Goal: Task Accomplishment & Management: Manage account settings

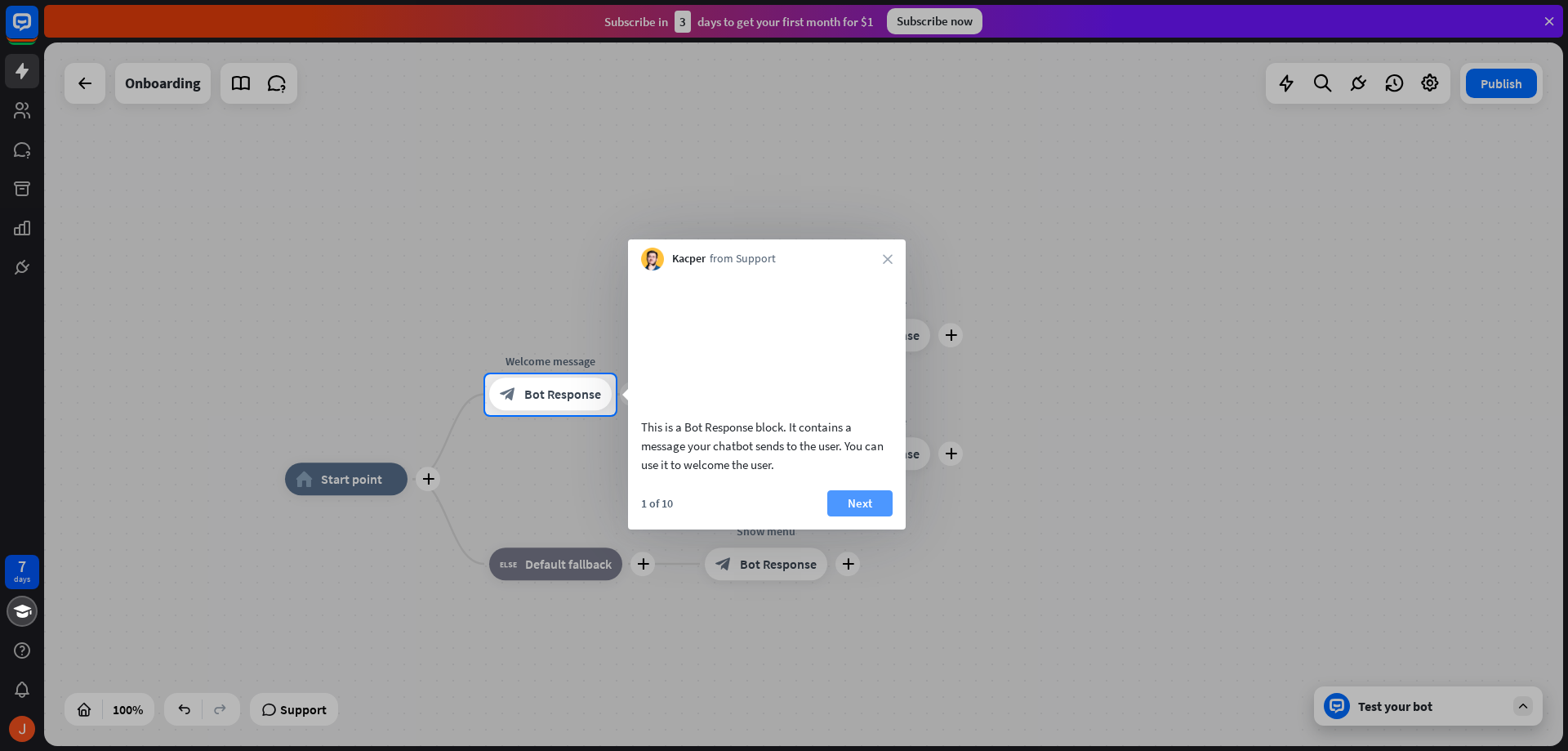
click at [865, 514] on button "Next" at bounding box center [860, 503] width 66 height 26
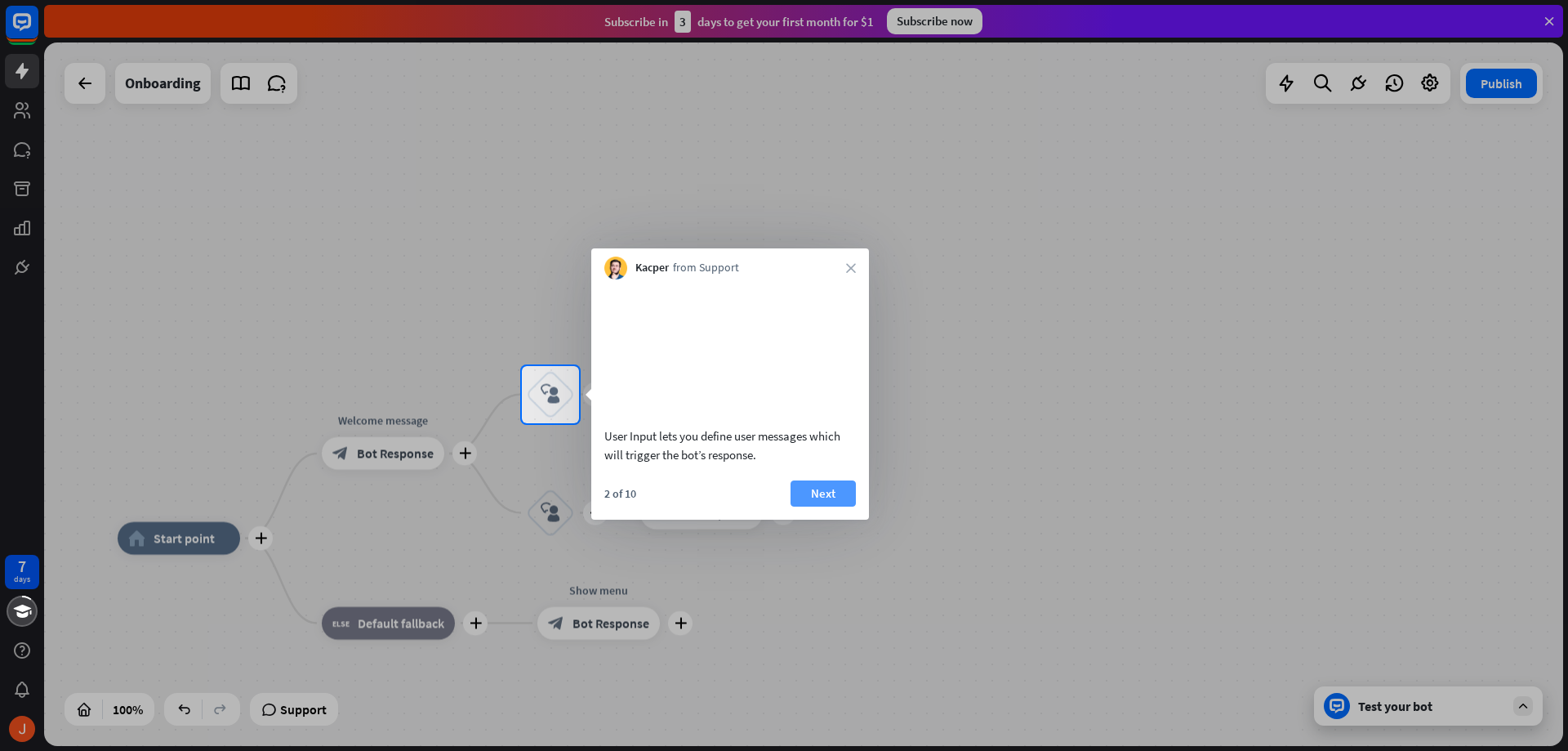
click at [855, 507] on button "Next" at bounding box center [823, 493] width 66 height 26
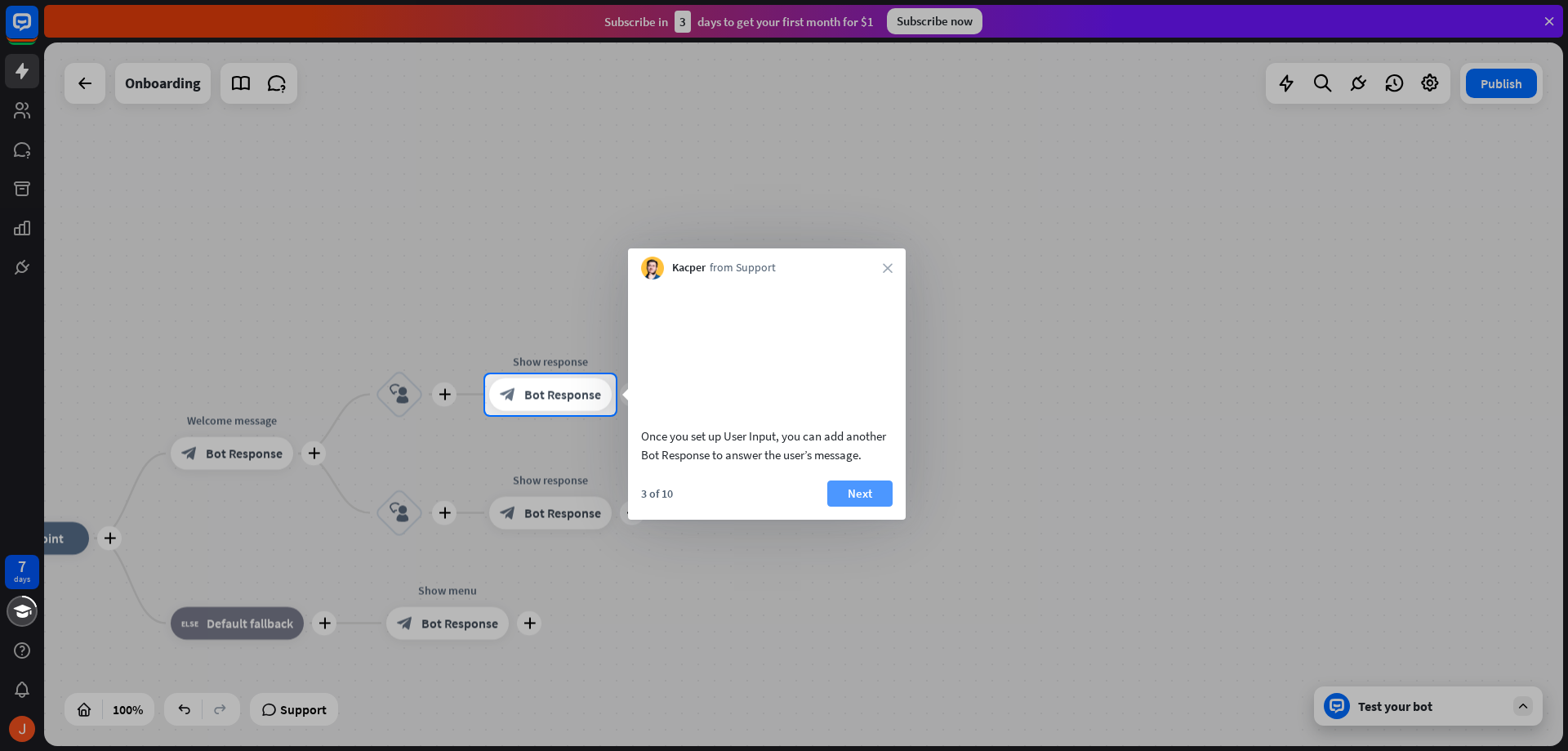
click at [883, 507] on button "Next" at bounding box center [860, 493] width 66 height 26
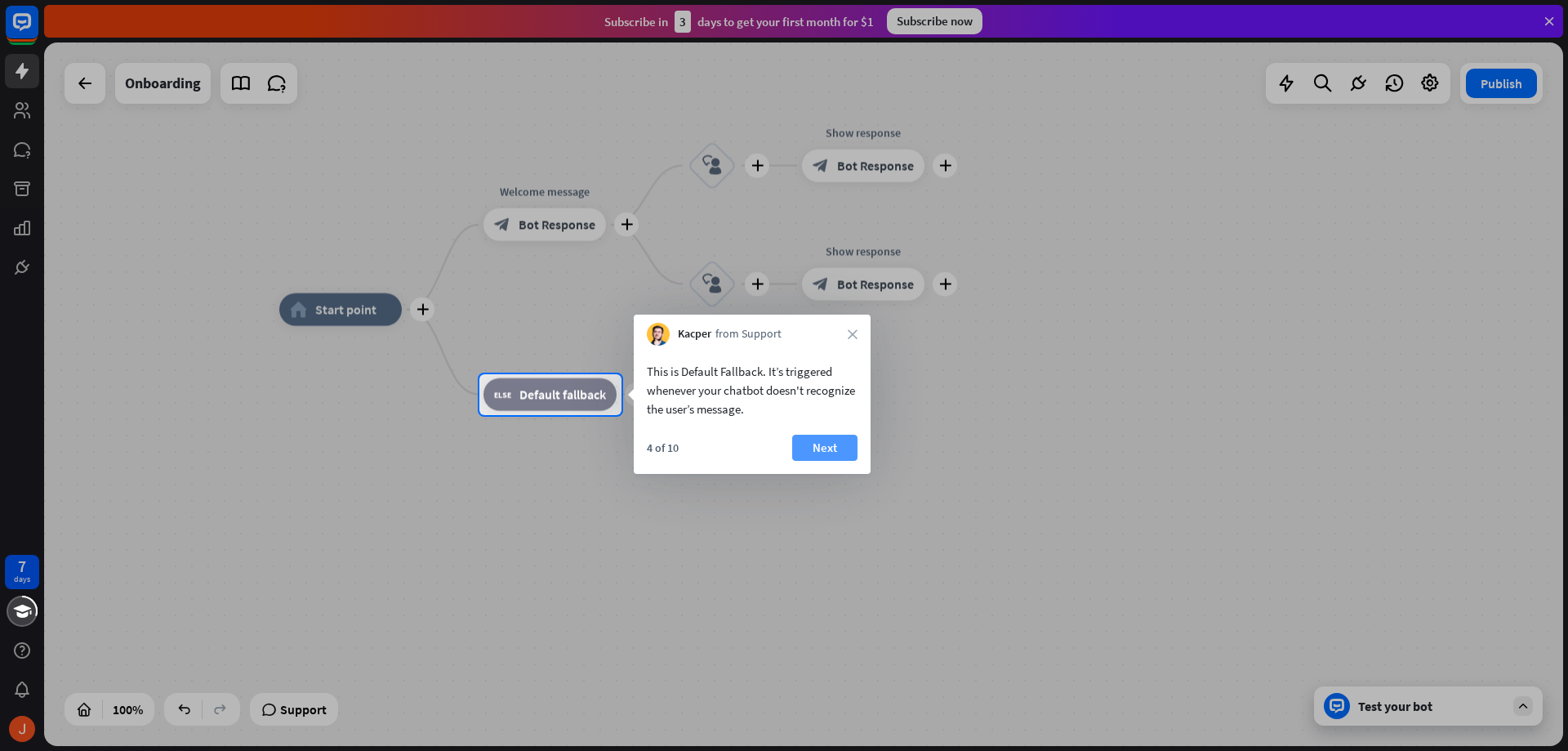
click at [852, 452] on button "Next" at bounding box center [825, 447] width 66 height 26
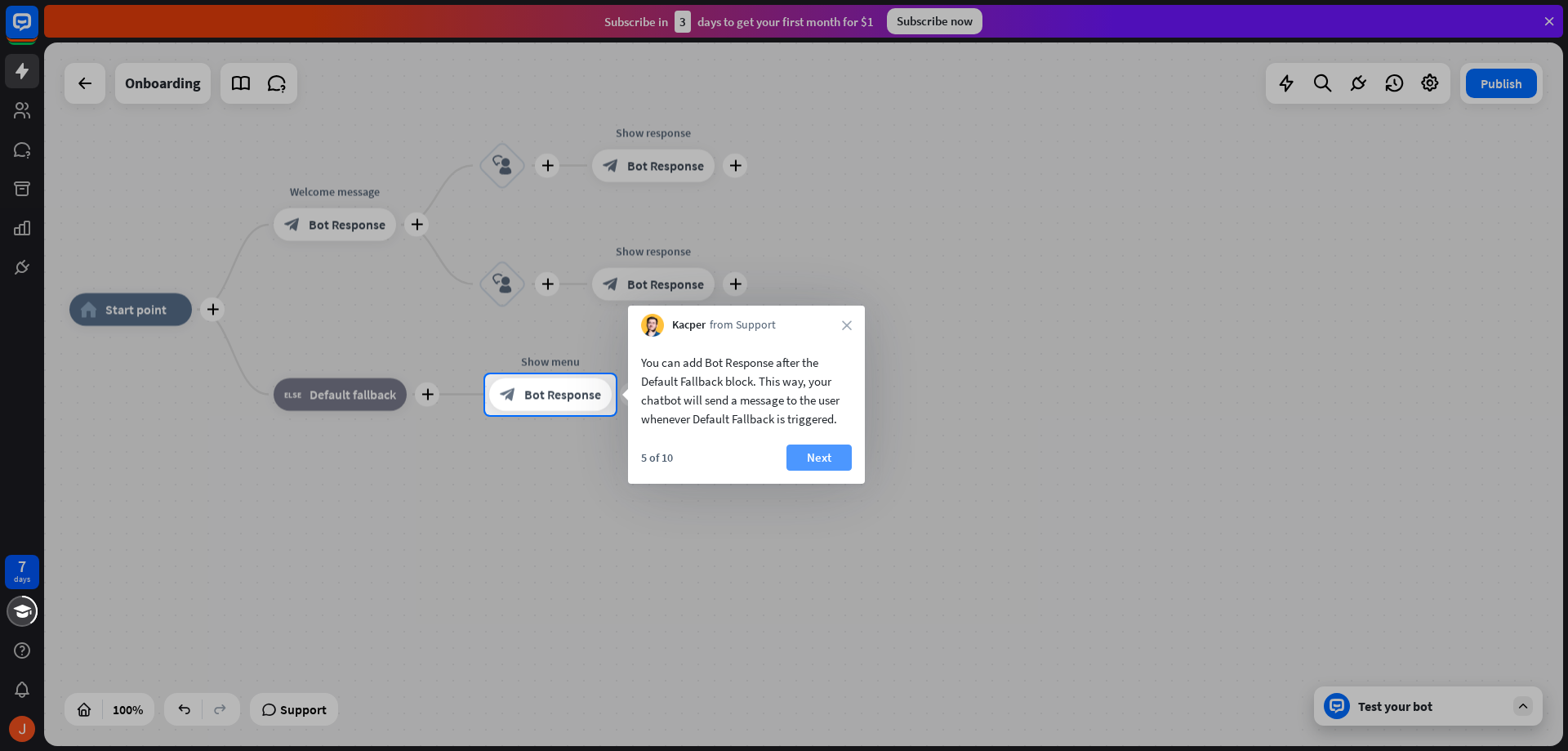
click at [802, 462] on button "Next" at bounding box center [819, 458] width 66 height 26
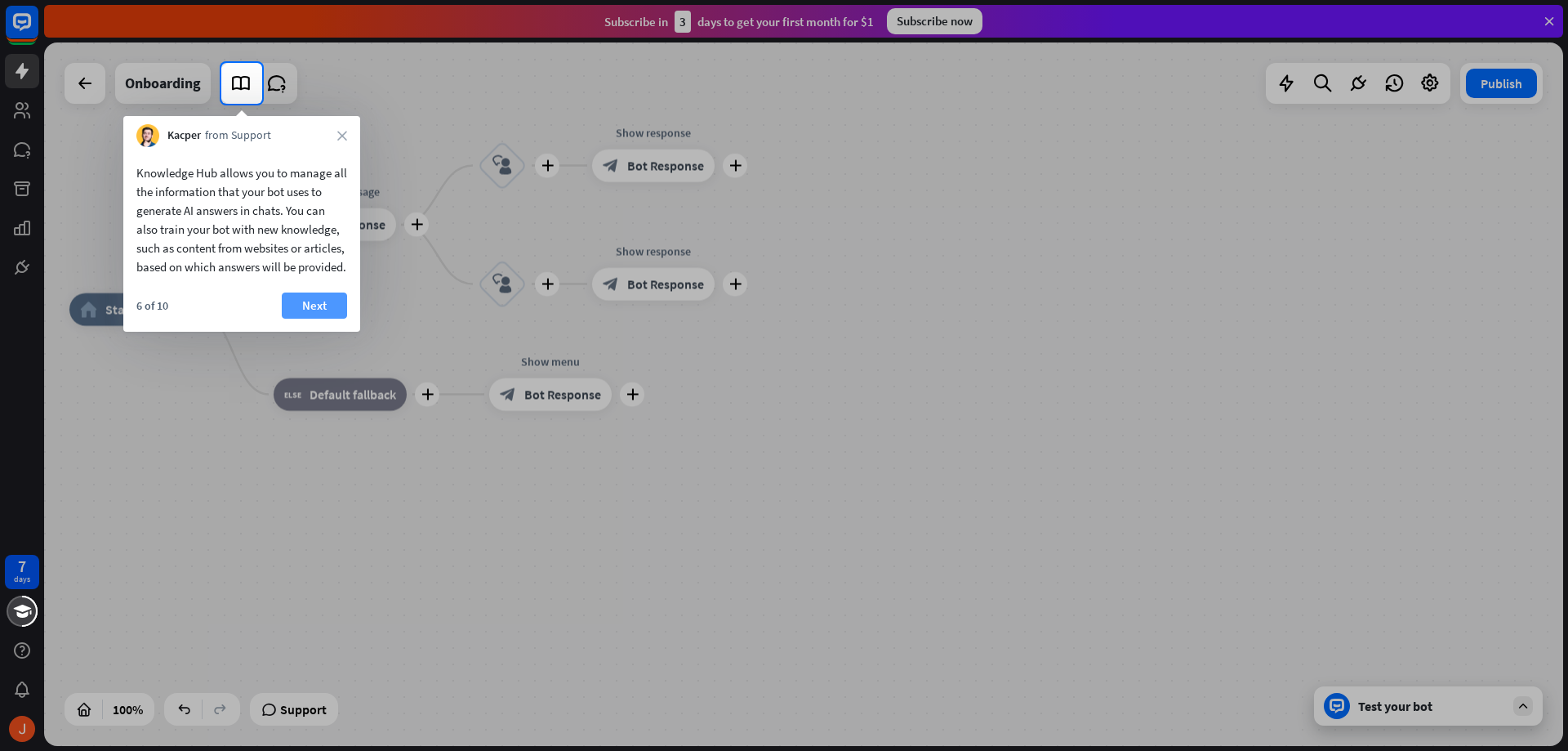
click at [303, 317] on button "Next" at bounding box center [315, 305] width 66 height 26
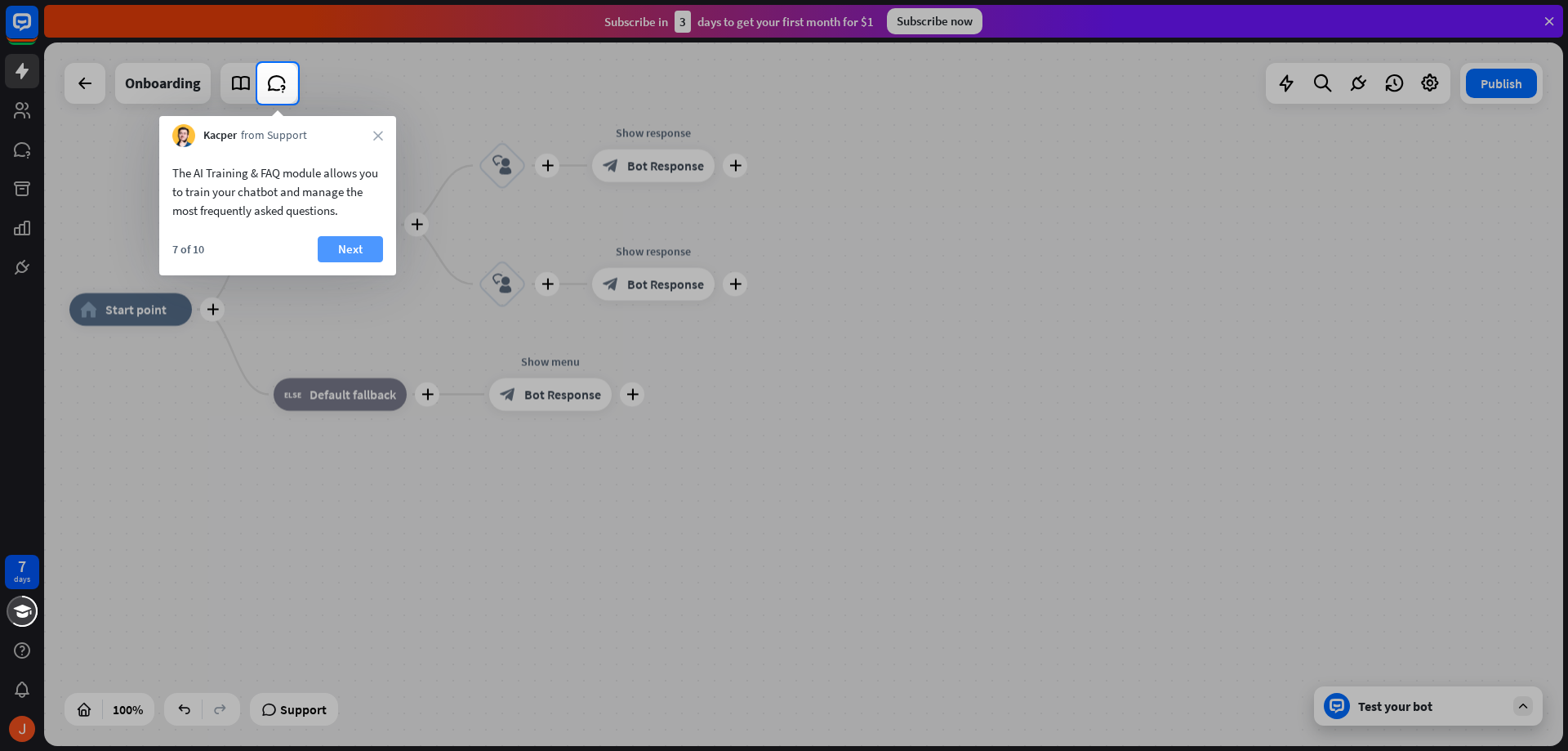
click at [325, 255] on button "Next" at bounding box center [350, 249] width 66 height 26
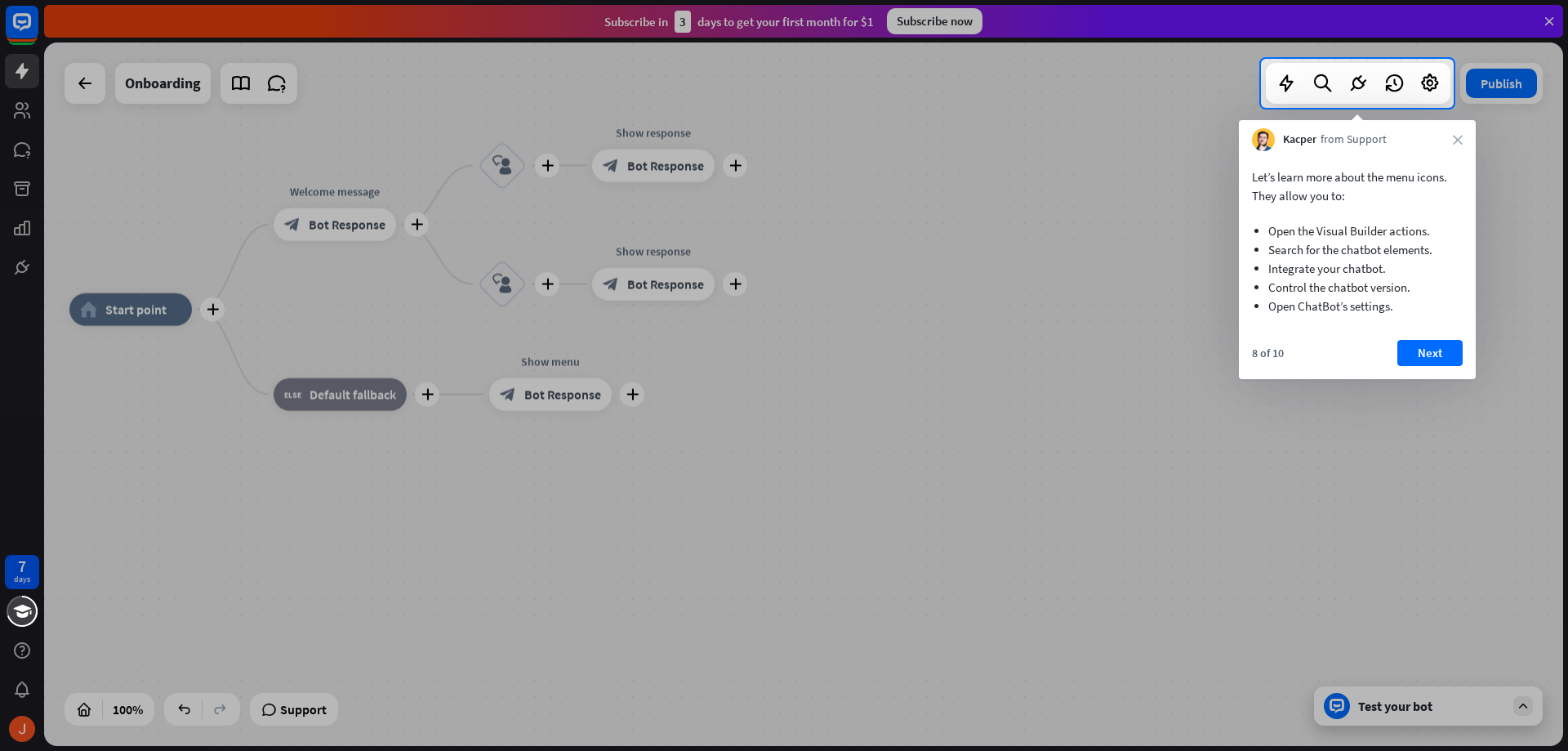
click at [1389, 352] on div "8 of 10 Next" at bounding box center [1357, 360] width 237 height 39
click at [1405, 351] on button "Next" at bounding box center [1430, 353] width 66 height 26
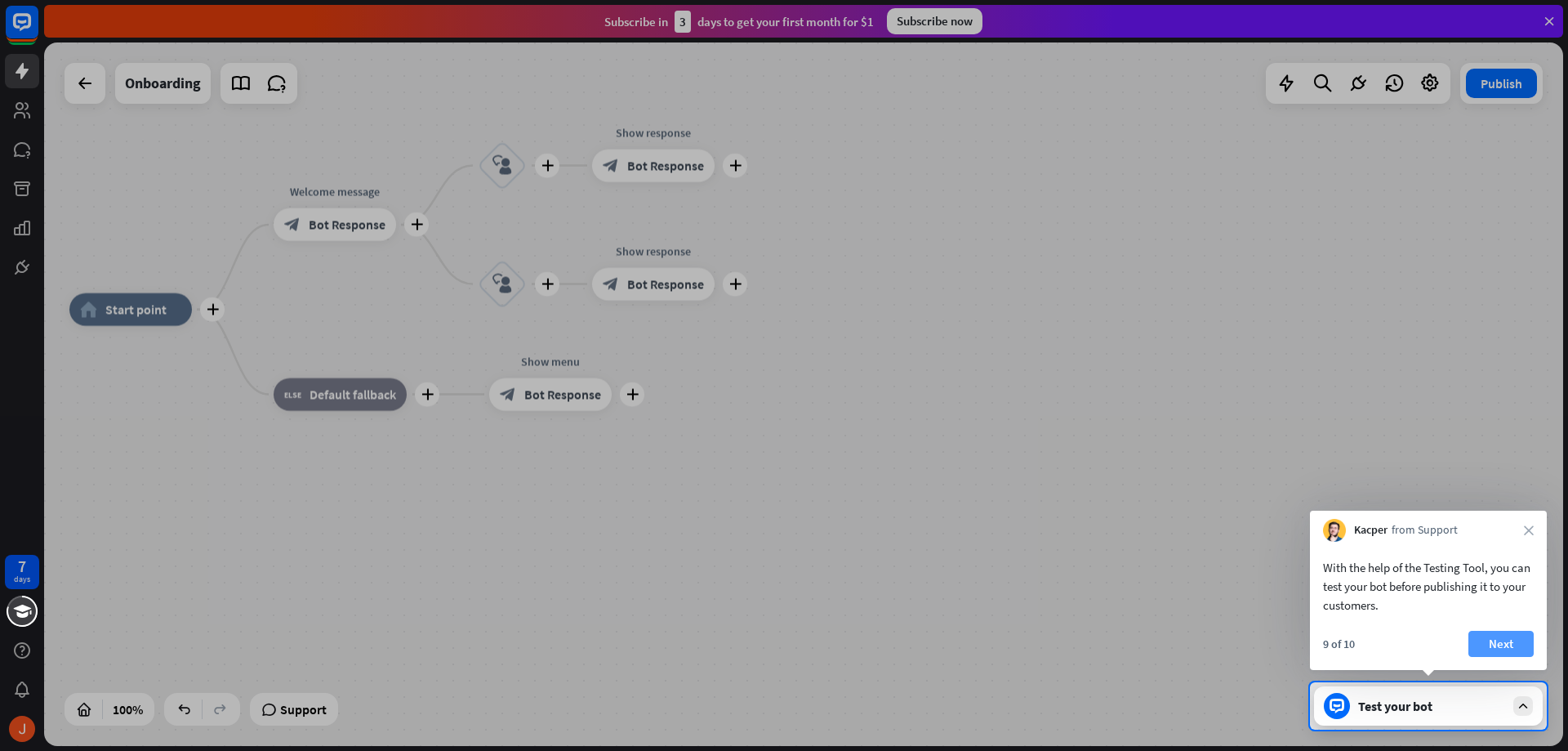
click at [1482, 644] on button "Next" at bounding box center [1501, 644] width 66 height 26
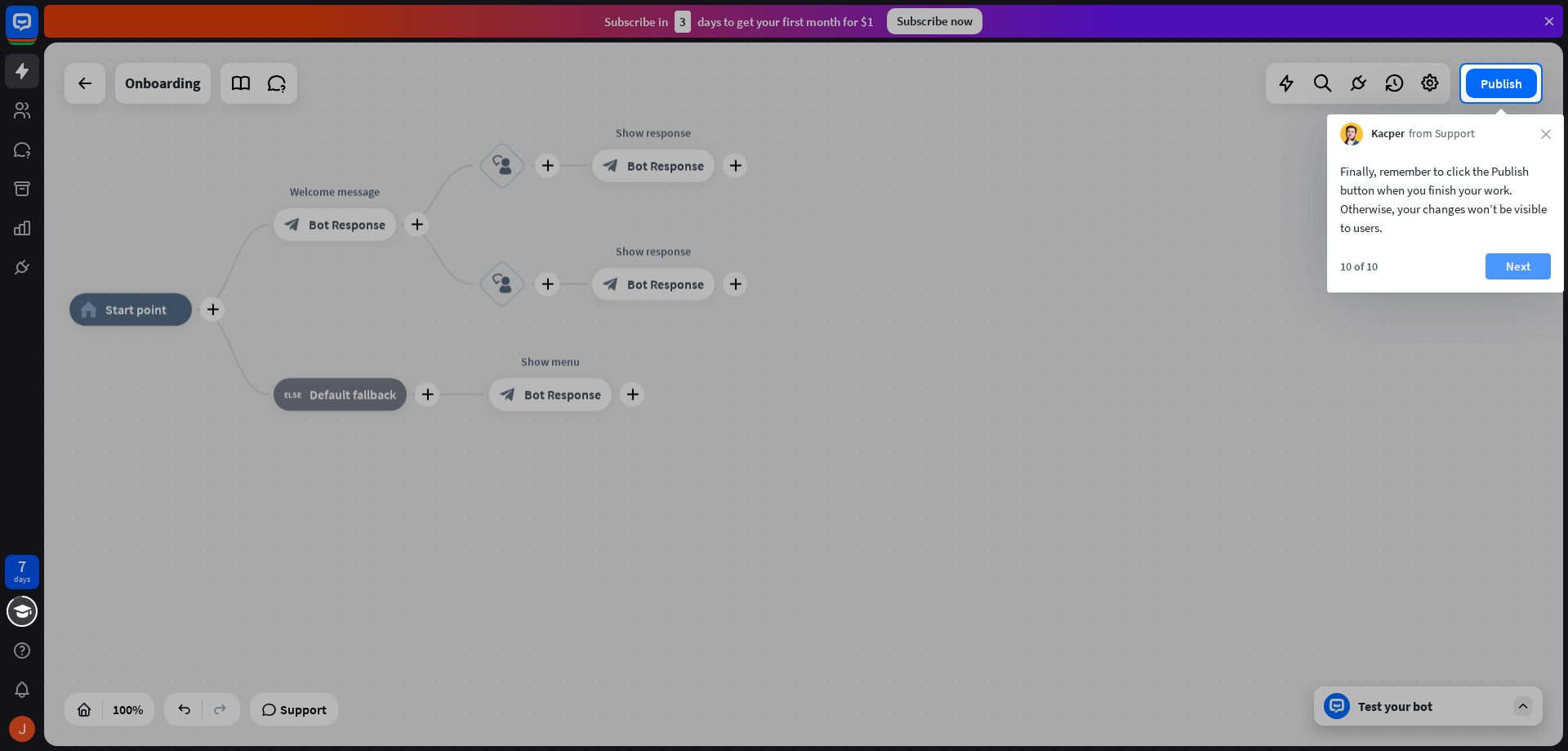
click at [1505, 275] on button "Next" at bounding box center [1518, 266] width 66 height 26
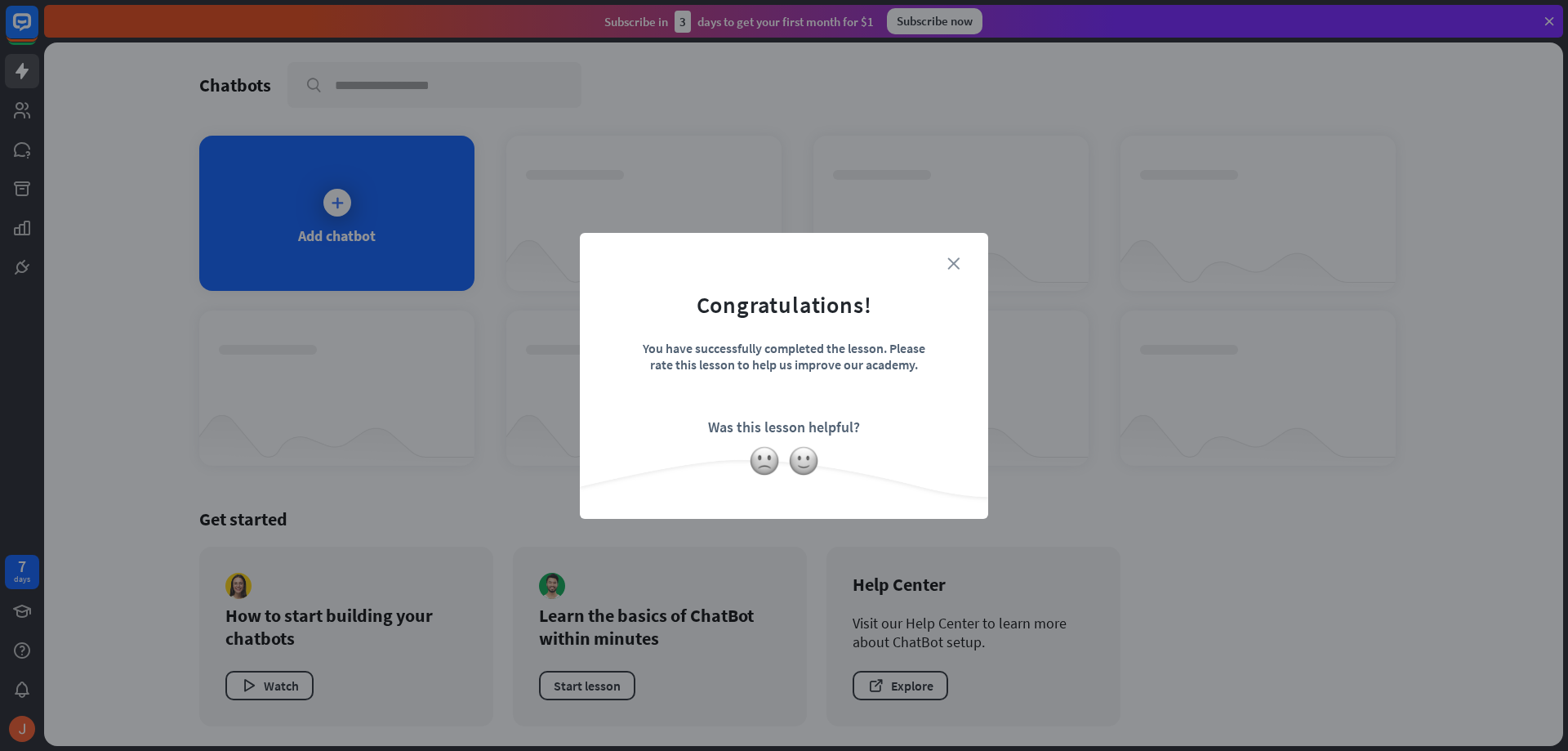
click at [955, 265] on icon "close" at bounding box center [953, 263] width 12 height 12
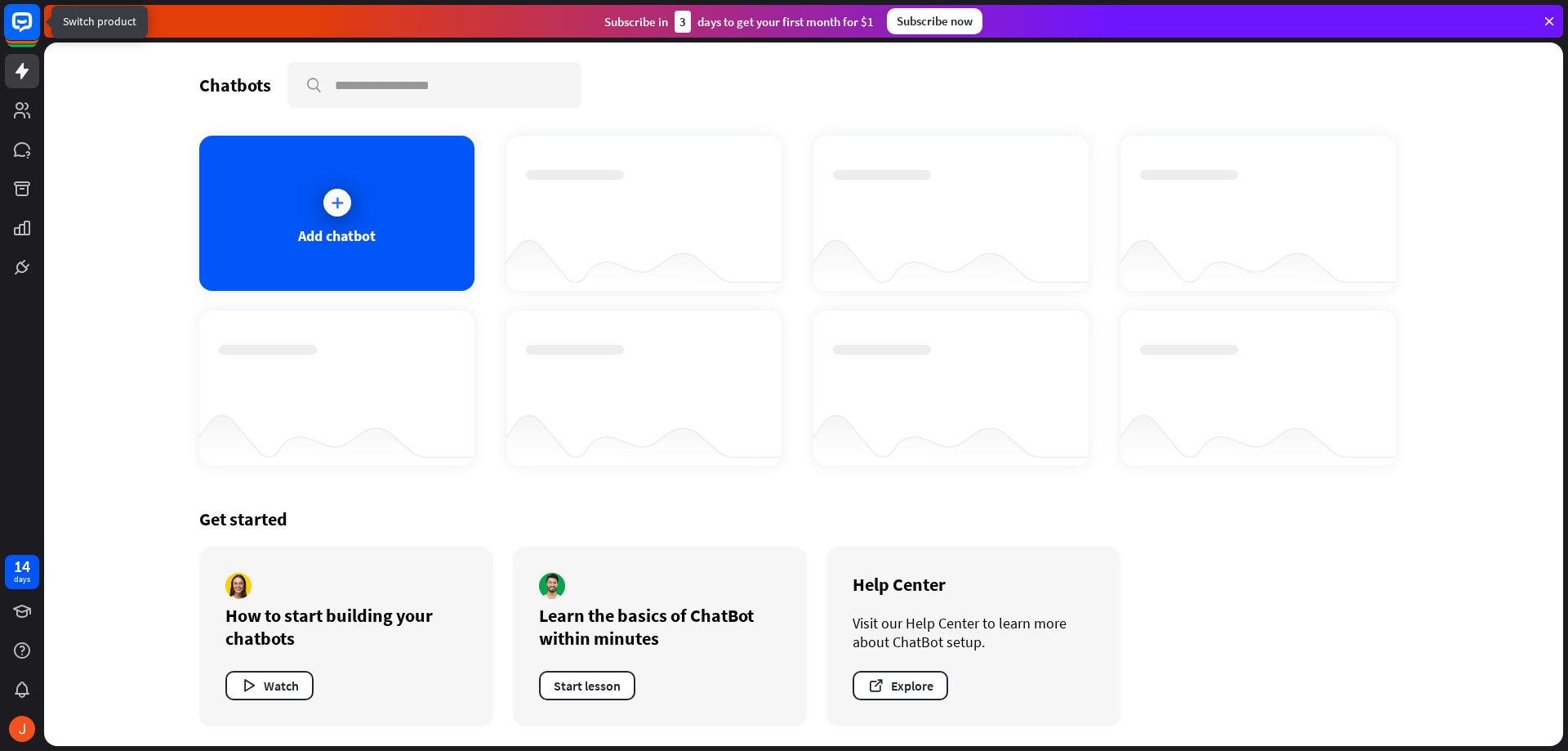
click at [22, 27] on rect at bounding box center [22, 22] width 36 height 36
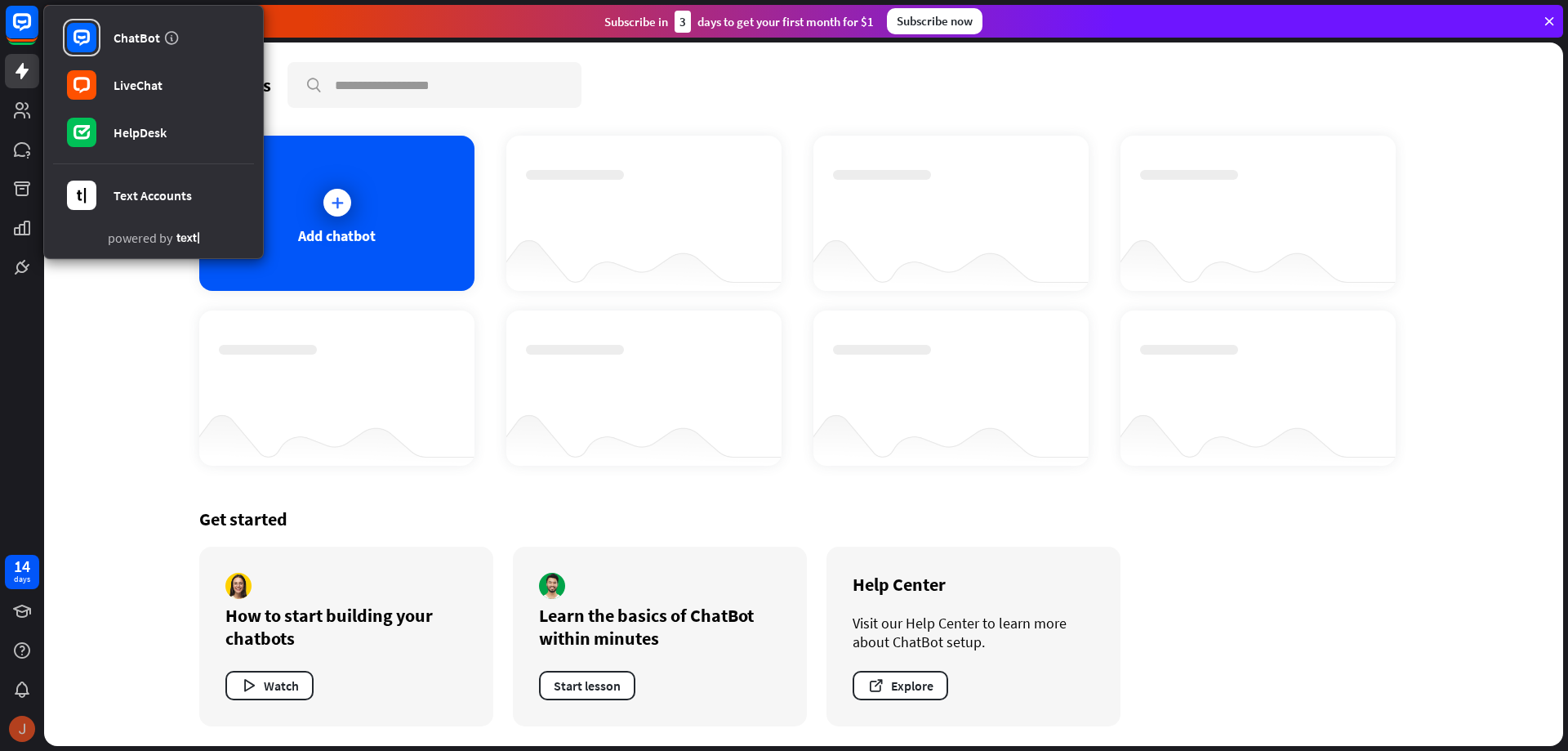
click at [23, 727] on img at bounding box center [23, 728] width 26 height 26
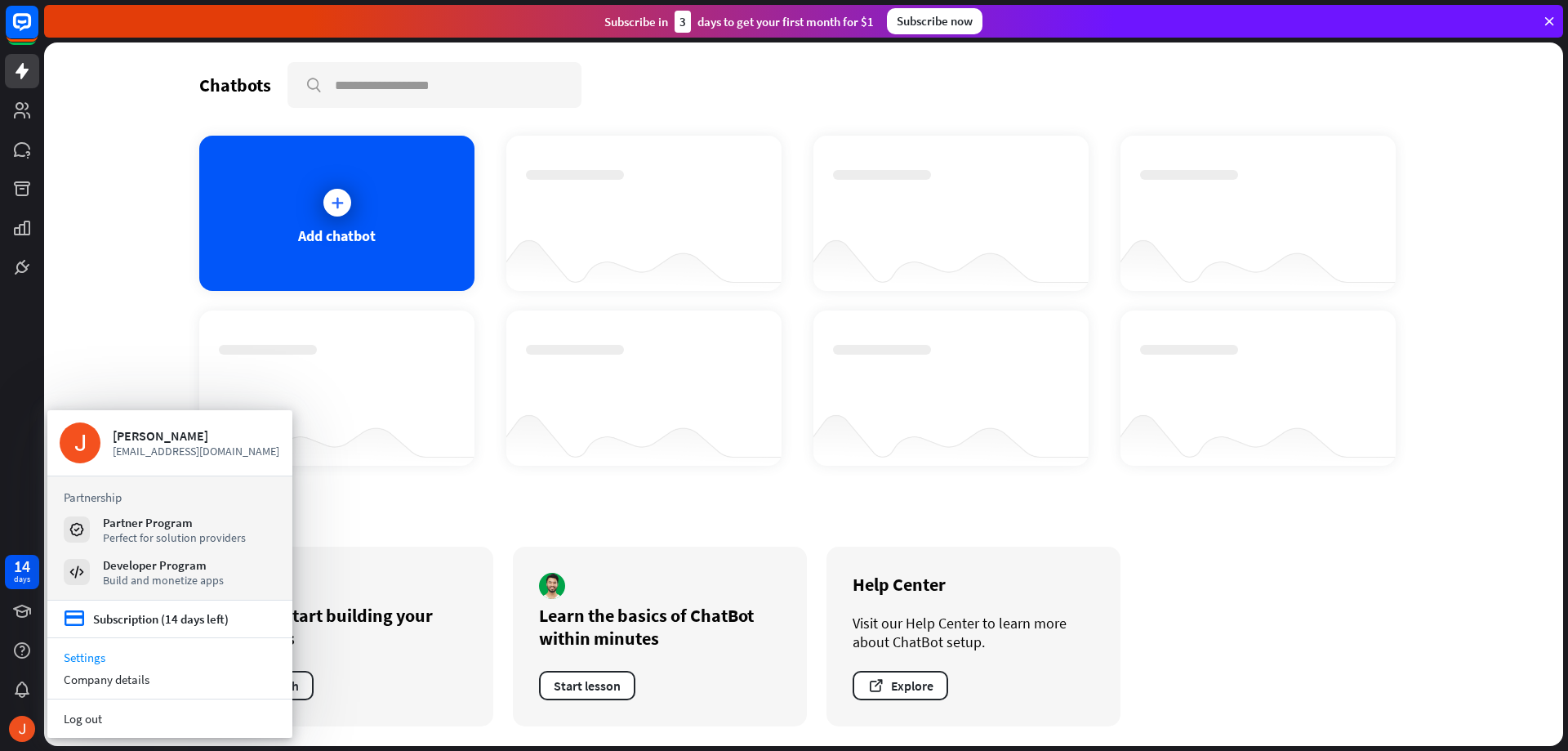
click at [96, 660] on link "Settings" at bounding box center [169, 656] width 245 height 22
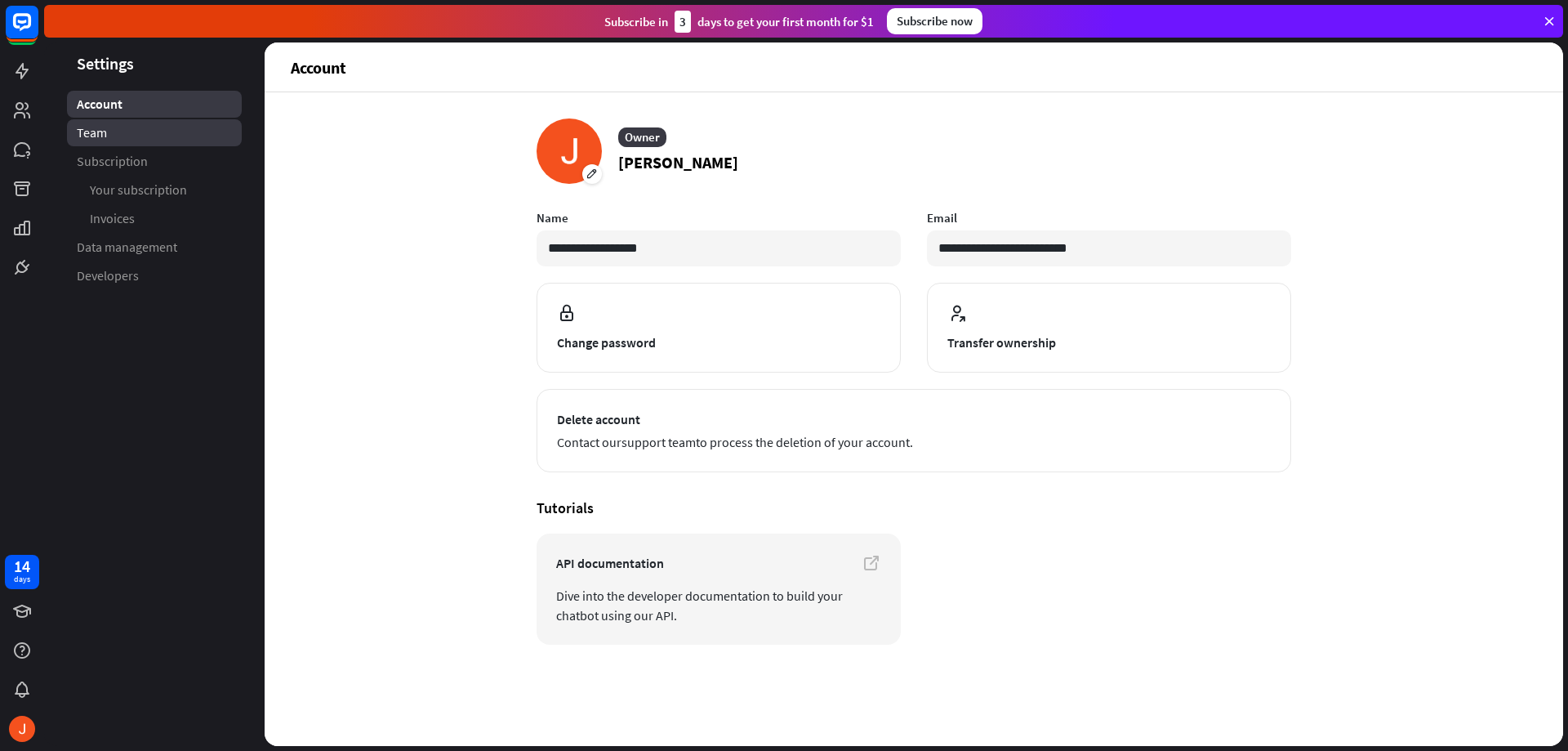
click at [163, 140] on link "Team" at bounding box center [154, 133] width 175 height 27
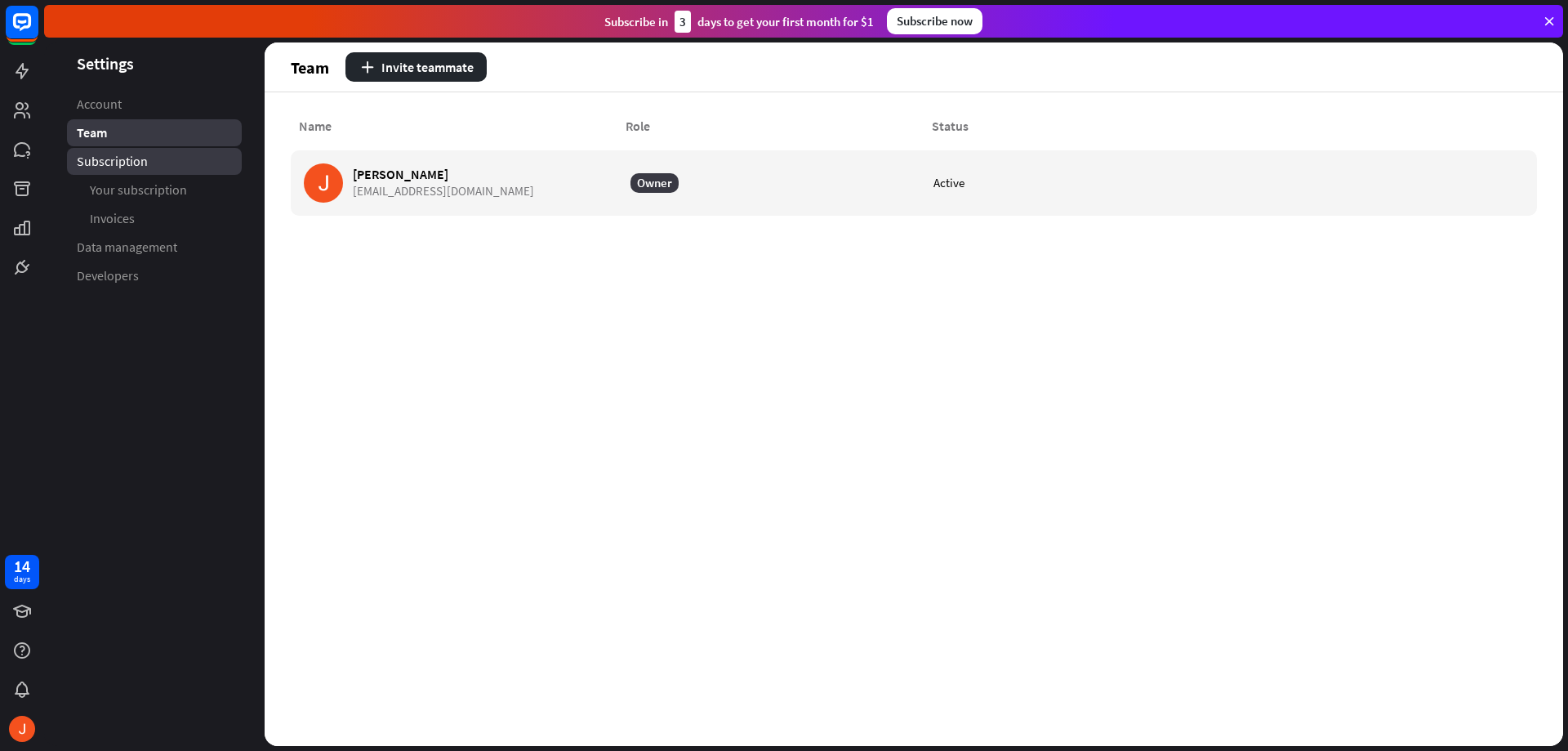
click at [159, 167] on link "Subscription" at bounding box center [154, 161] width 175 height 27
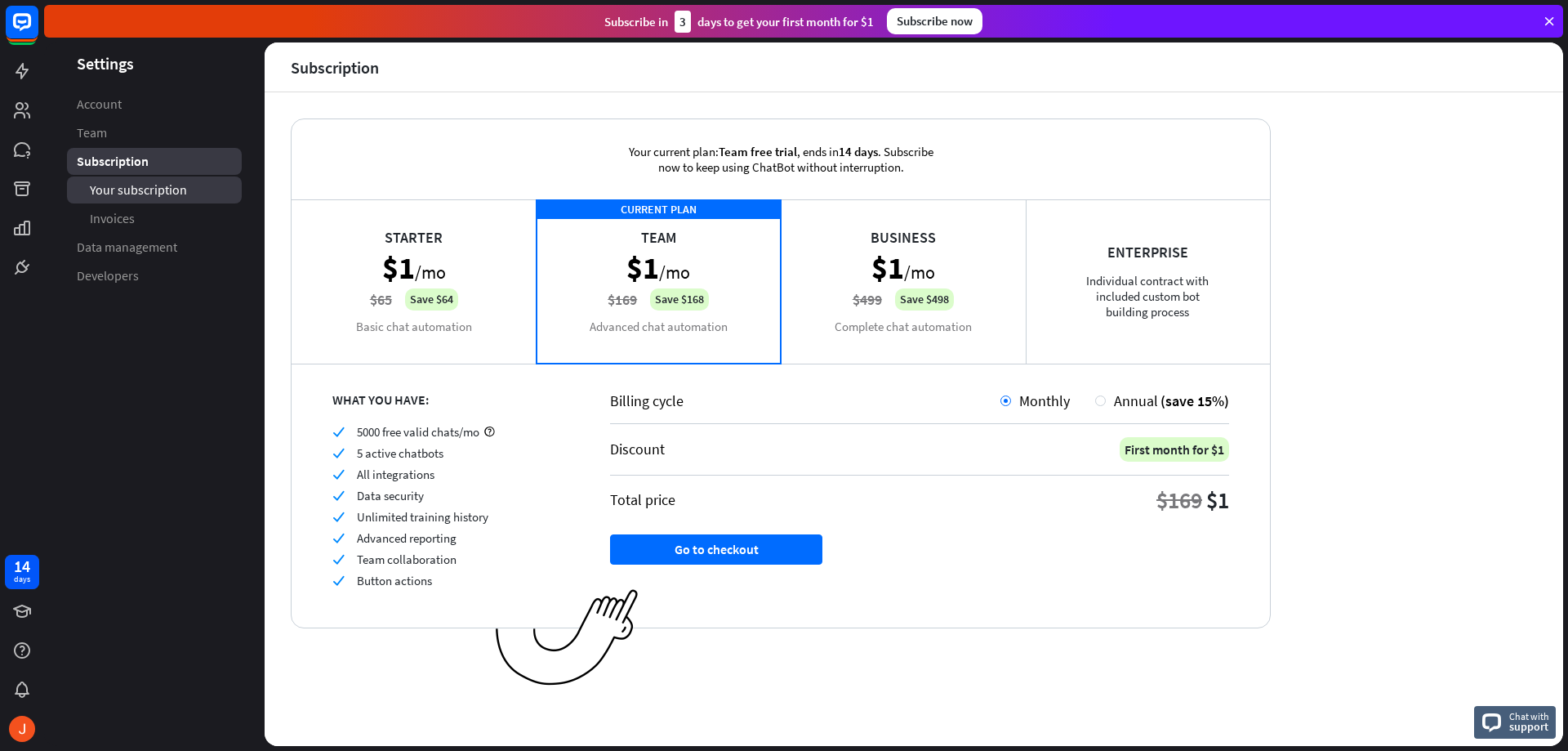
click at [158, 197] on span "Your subscription" at bounding box center [138, 190] width 97 height 17
click at [145, 238] on link "Data management" at bounding box center [154, 247] width 175 height 27
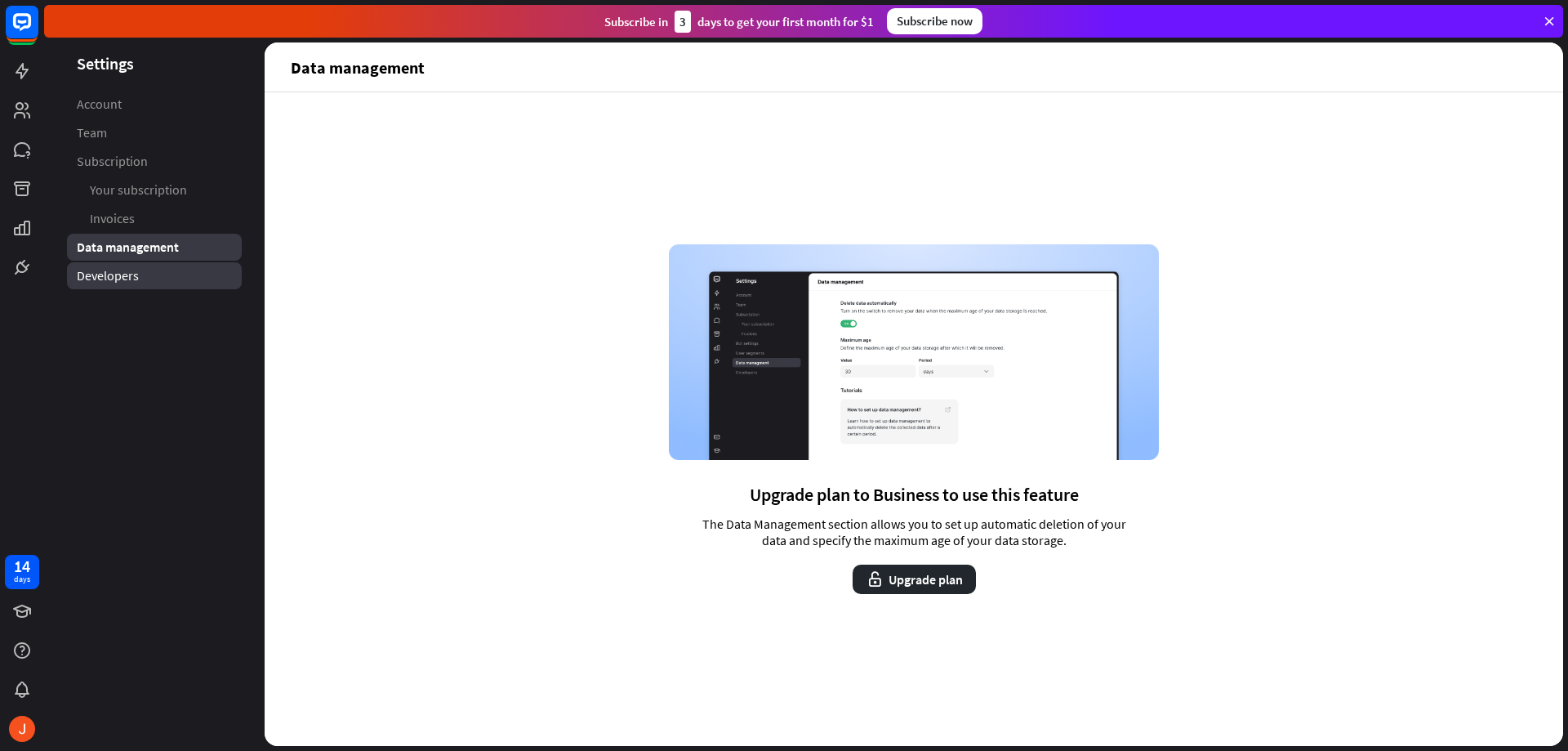
click at [140, 283] on link "Developers" at bounding box center [154, 275] width 175 height 27
